Goal: Find specific page/section: Find specific page/section

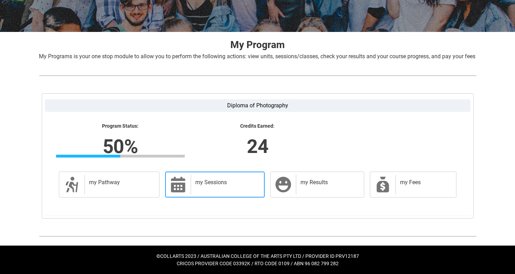
scroll to position [117, 0]
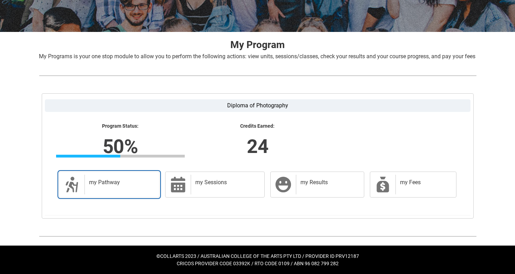
click at [120, 181] on h2 "my Pathway" at bounding box center [120, 182] width 63 height 7
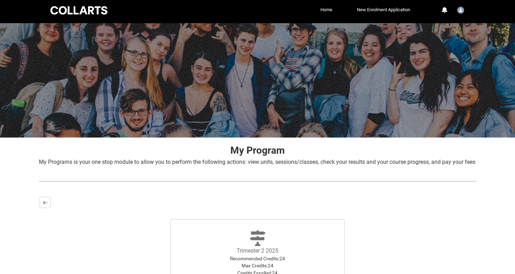
scroll to position [109, 0]
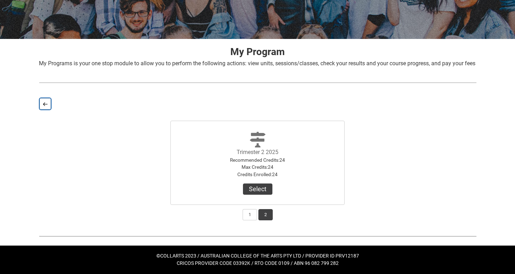
click at [44, 101] on button "Back" at bounding box center [45, 103] width 11 height 11
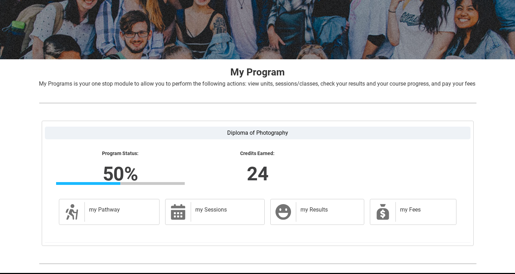
scroll to position [0, 0]
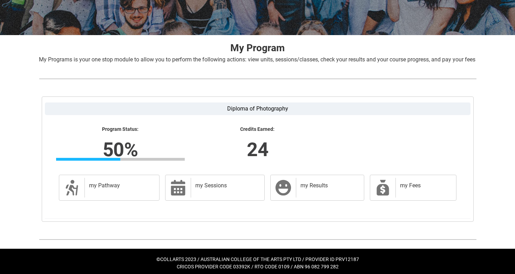
scroll to position [104, 0]
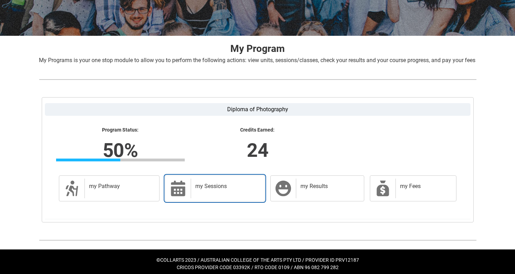
click at [218, 190] on h2 "my Sessions" at bounding box center [226, 186] width 62 height 7
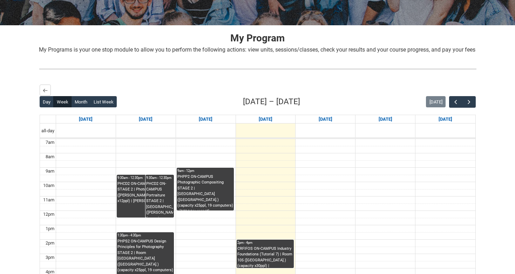
scroll to position [131, 0]
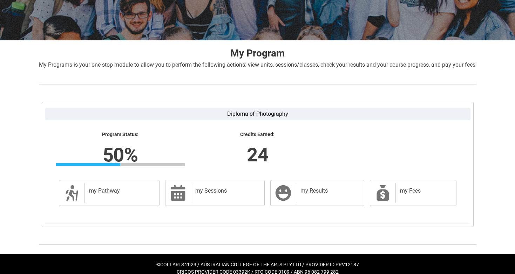
scroll to position [100, 0]
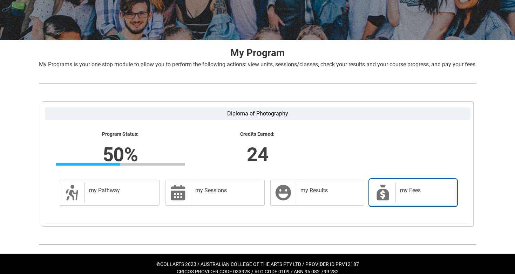
click at [407, 202] on div "my Fees" at bounding box center [424, 193] width 58 height 20
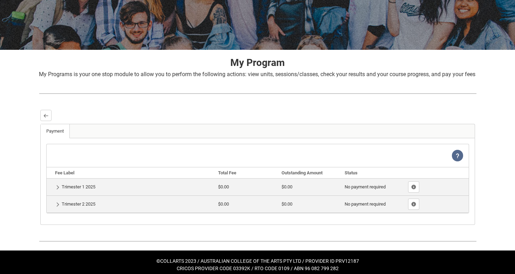
scroll to position [104, 0]
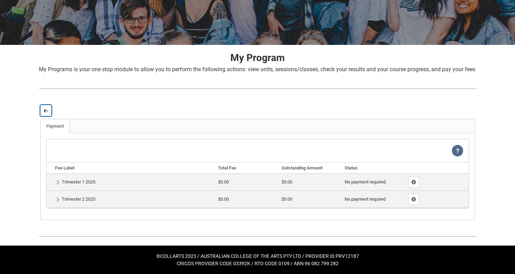
click at [47, 107] on button "Back" at bounding box center [45, 110] width 11 height 11
